Goal: Information Seeking & Learning: Learn about a topic

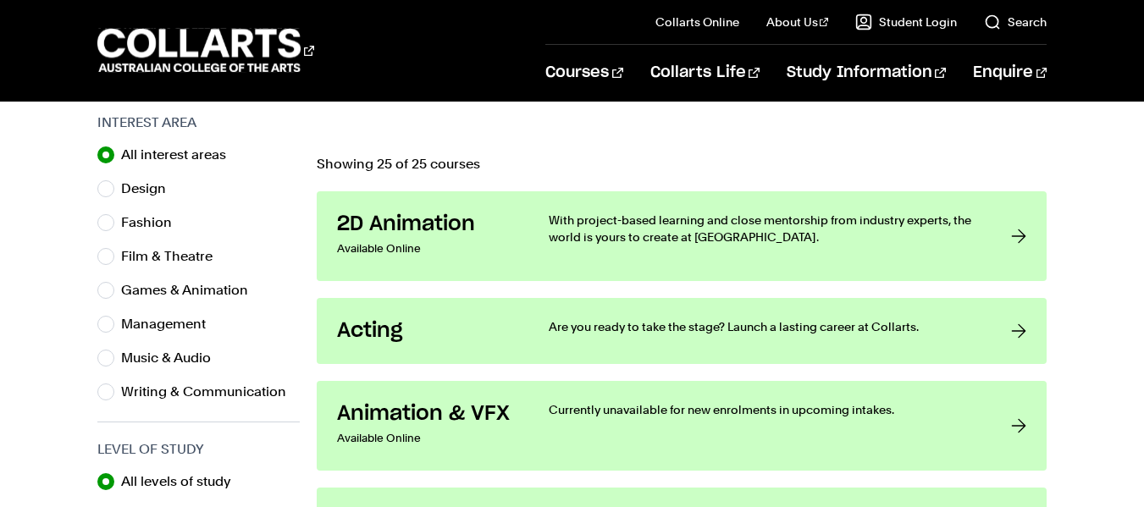
scroll to position [534, 0]
click at [108, 223] on input "Fashion" at bounding box center [105, 221] width 17 height 17
radio input "true"
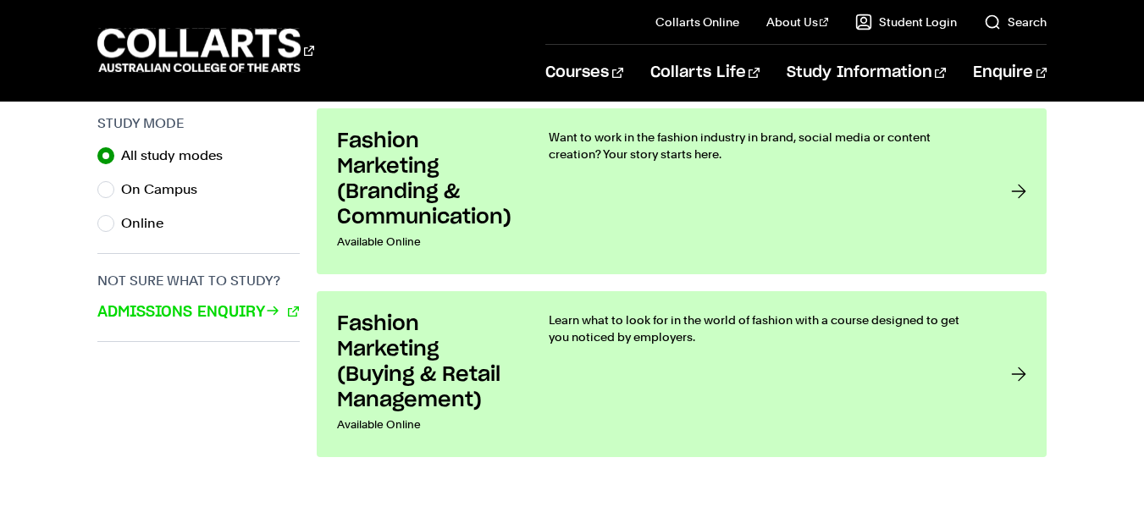
scroll to position [1119, 0]
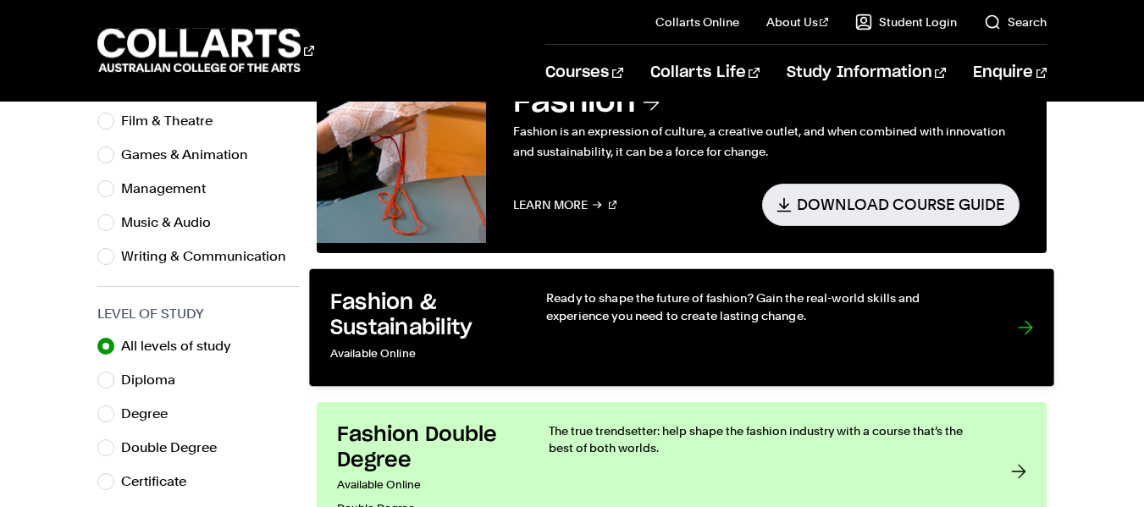
click at [486, 313] on h3 "Fashion & Sustainability" at bounding box center [420, 316] width 181 height 52
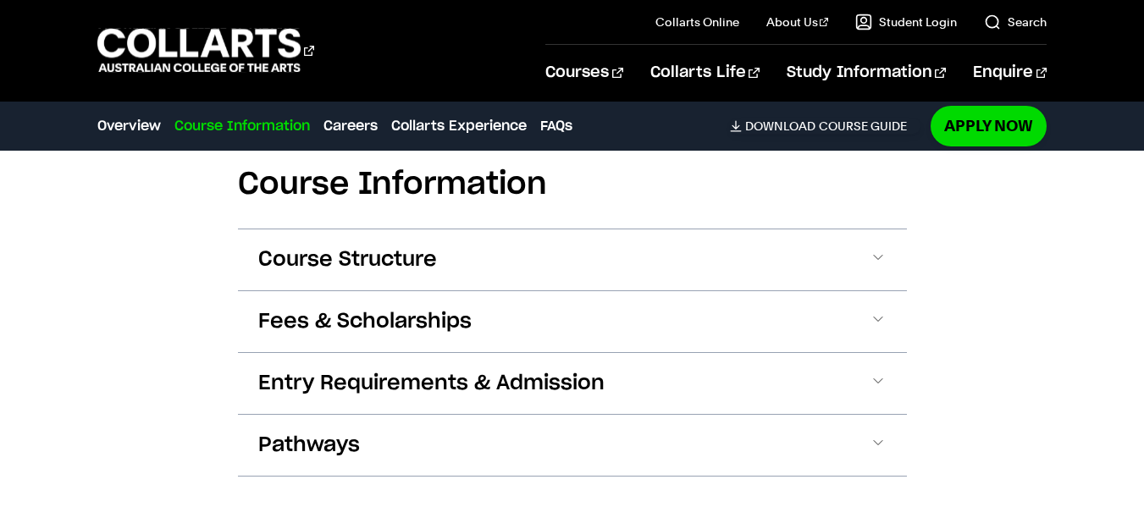
scroll to position [1692, 0]
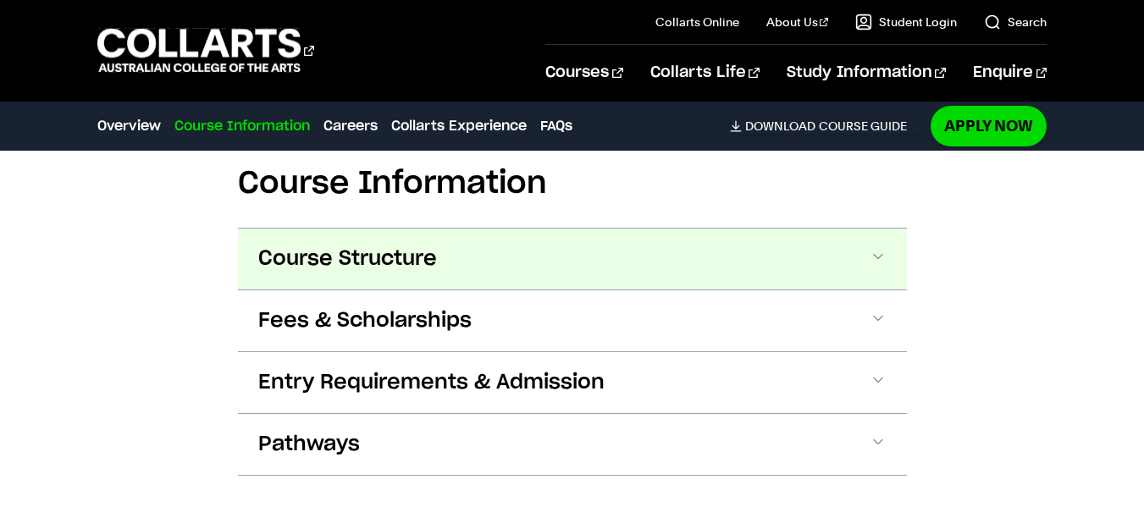
click at [881, 251] on span at bounding box center [878, 259] width 17 height 22
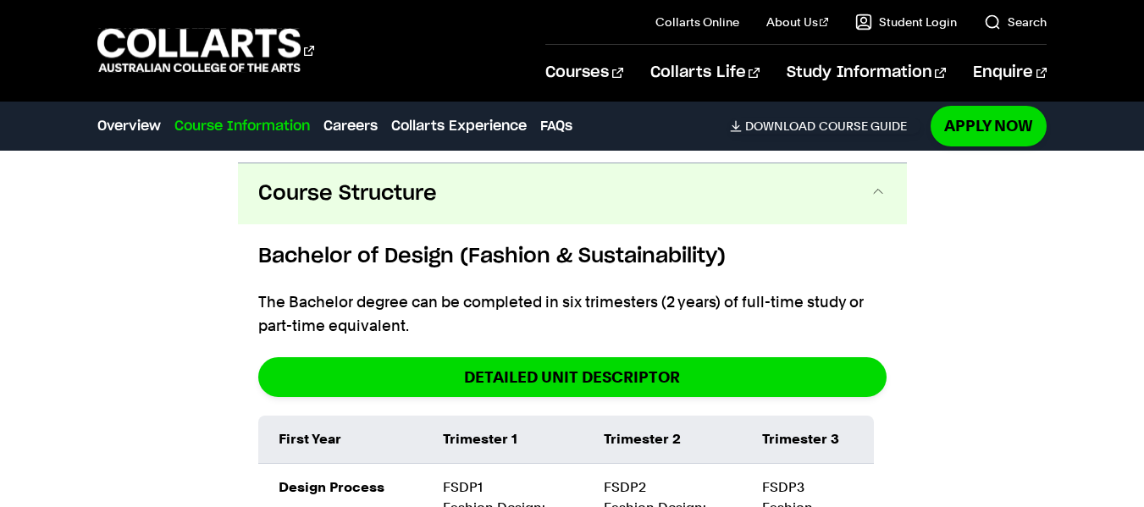
scroll to position [1767, 0]
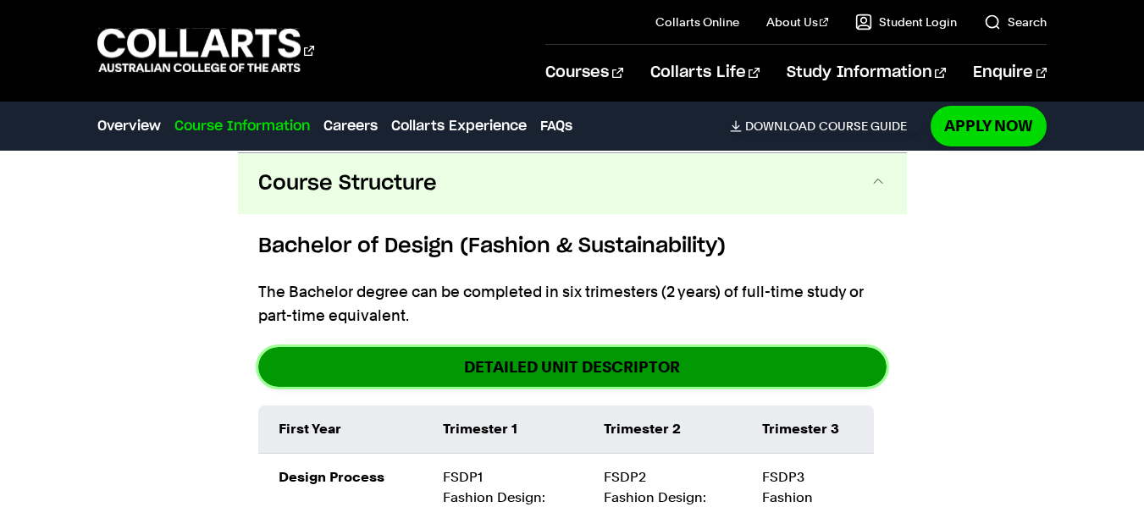
click at [521, 366] on link "DETAILED UNIT DESCRIPTOR" at bounding box center [572, 367] width 628 height 40
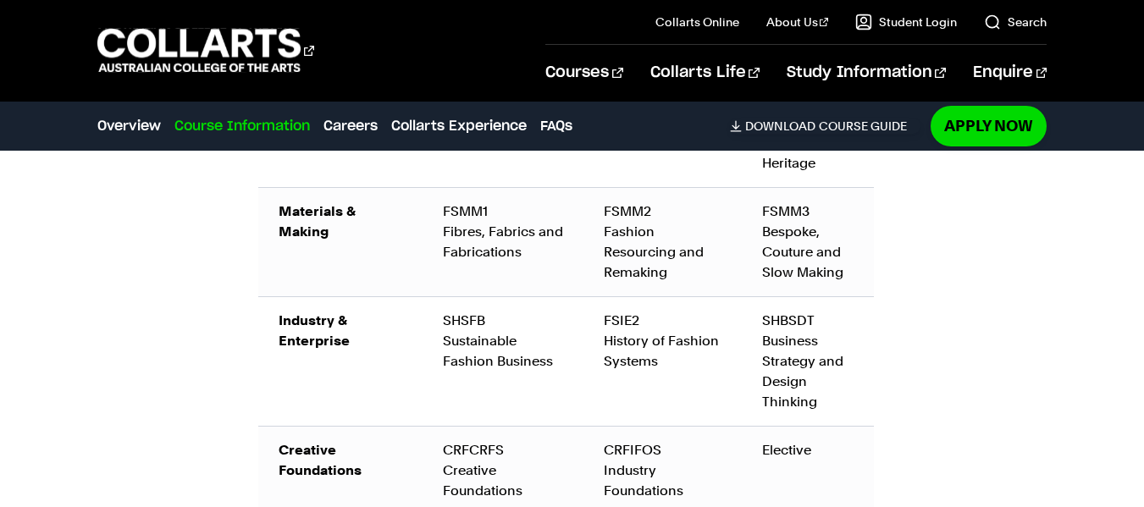
scroll to position [2143, 0]
drag, startPoint x: 455, startPoint y: 342, endPoint x: 359, endPoint y: 418, distance: 122.3
click at [359, 418] on tr "Industry & Enterprise SHSFB Sustainable Fashion Business FSIE2 History of Fashi…" at bounding box center [566, 361] width 616 height 130
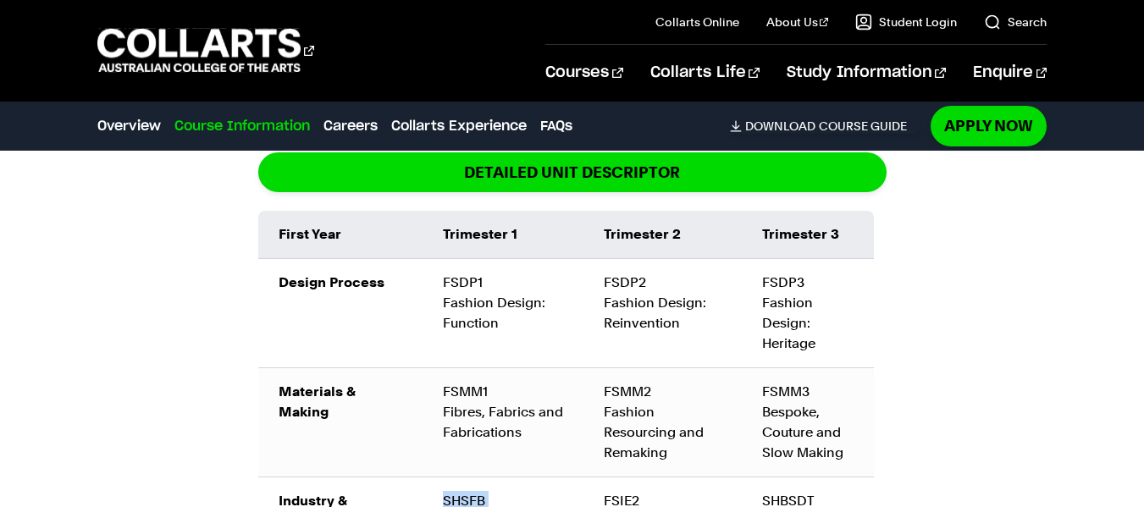
scroll to position [1963, 0]
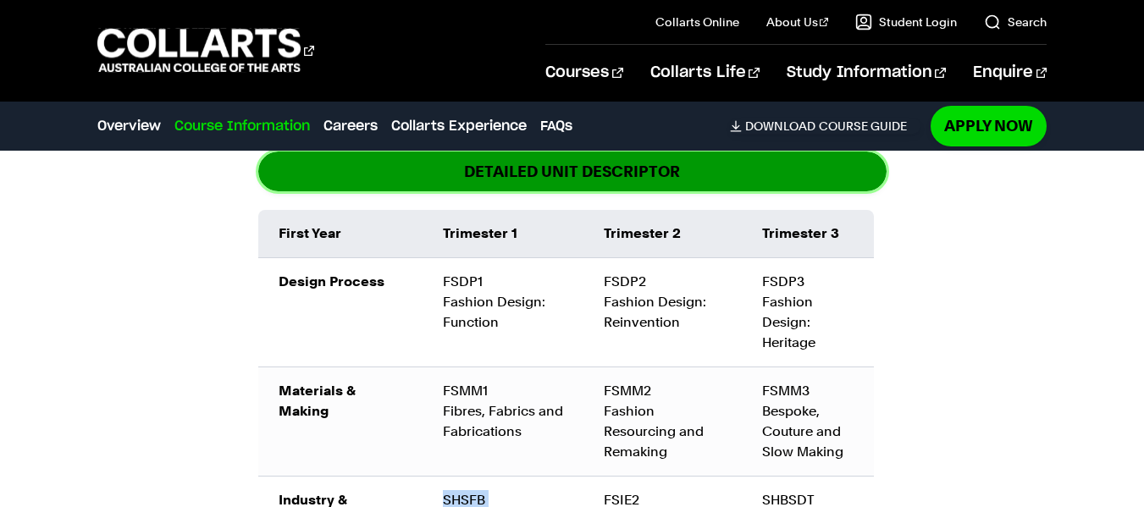
click at [435, 170] on link "DETAILED UNIT DESCRIPTOR" at bounding box center [572, 172] width 628 height 40
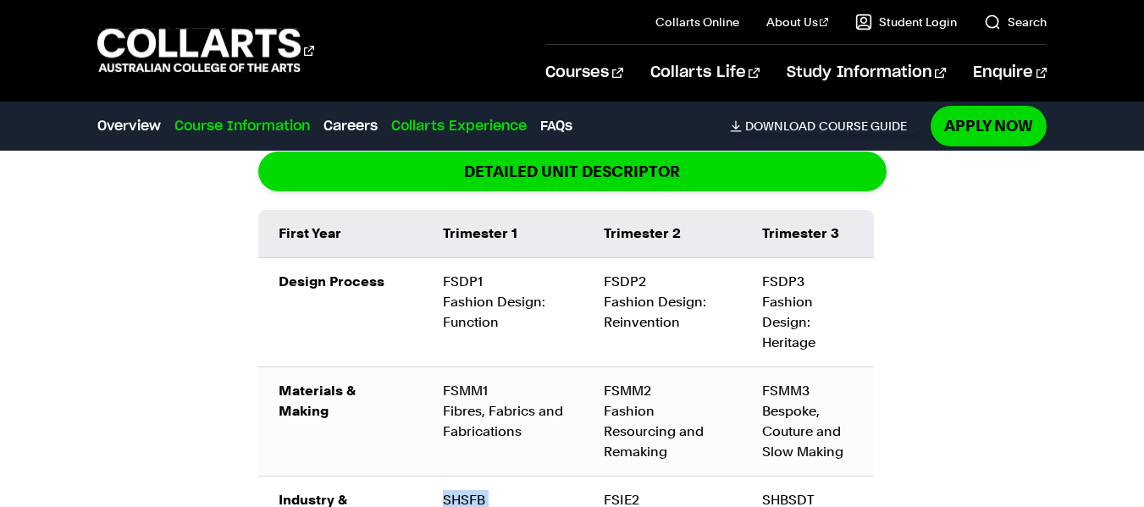
click at [394, 116] on link "Collarts Experience" at bounding box center [458, 126] width 135 height 20
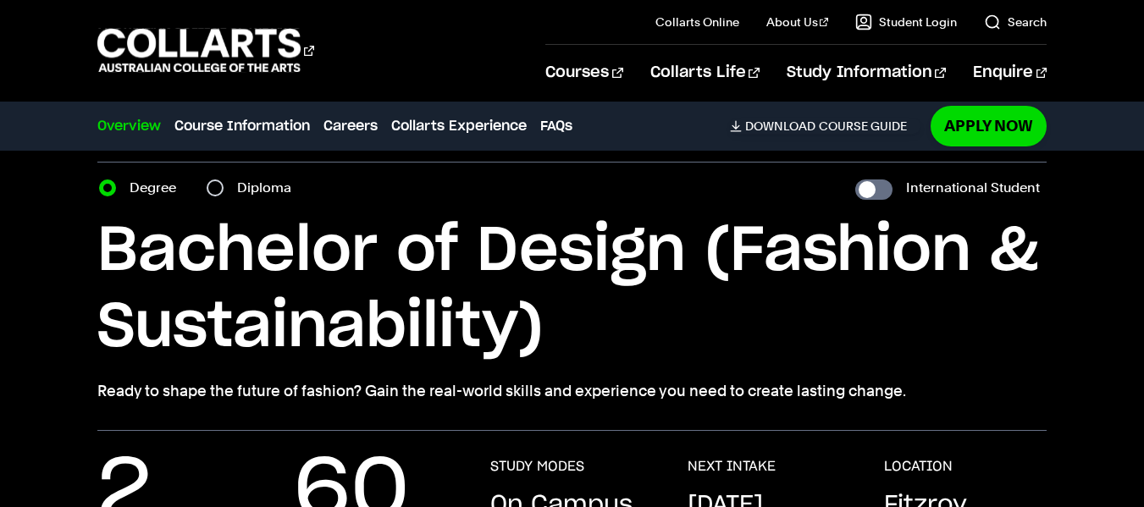
scroll to position [19, 0]
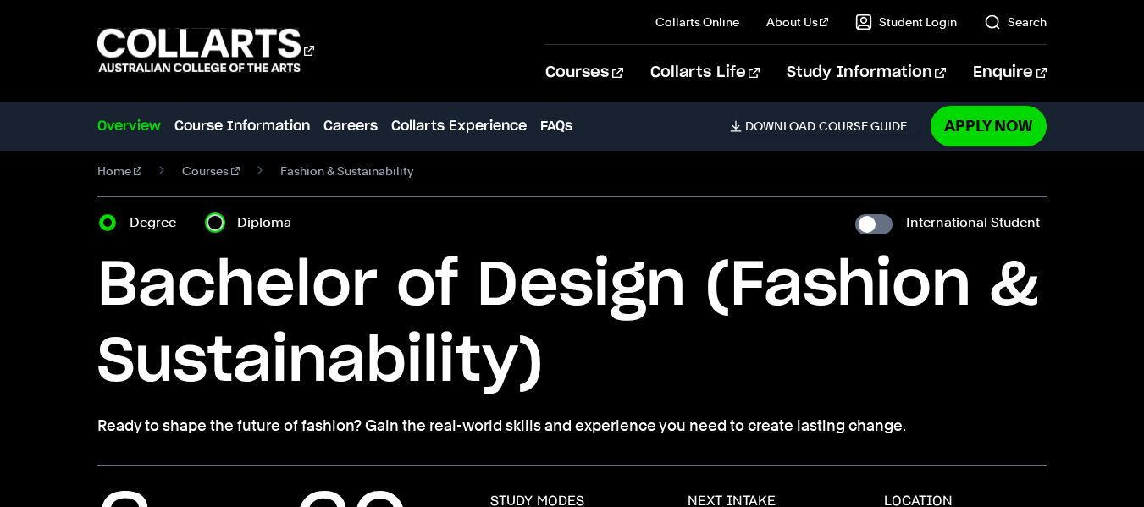
click at [215, 227] on input "Diploma" at bounding box center [215, 222] width 17 height 17
radio input "true"
